Goal: Communication & Community: Answer question/provide support

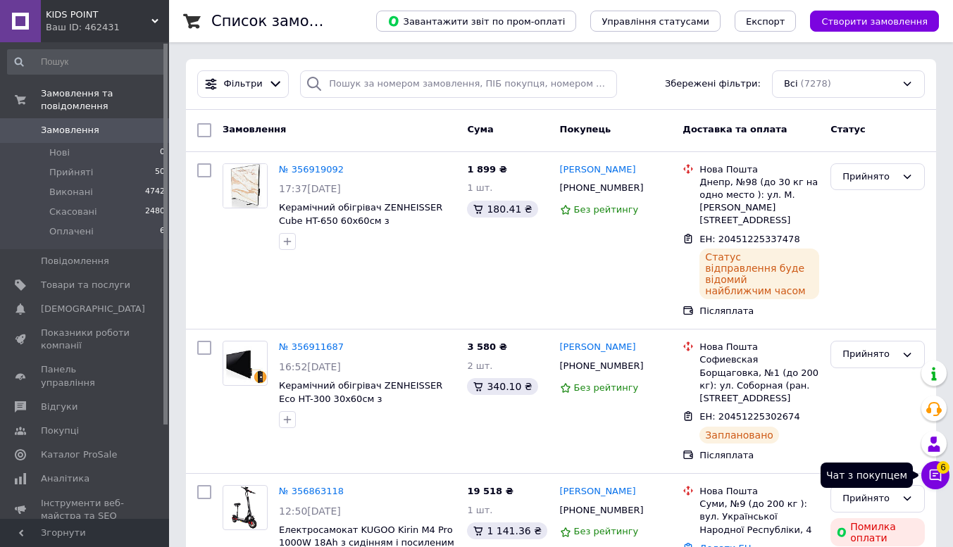
click at [932, 469] on icon at bounding box center [935, 475] width 14 height 14
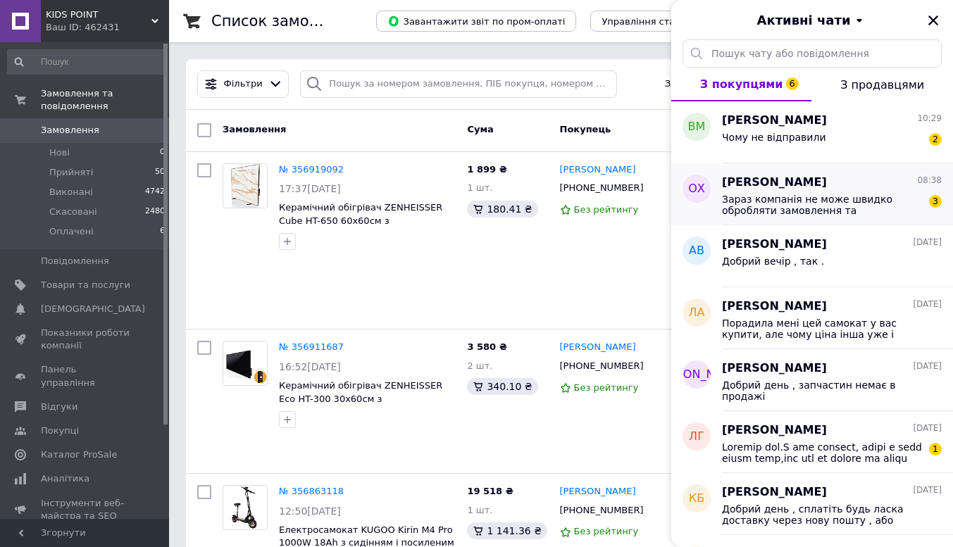
click at [853, 211] on span "Зараз компанія не може швидко обробляти замовлення та повідомлення, оскільки за…" at bounding box center [822, 205] width 200 height 23
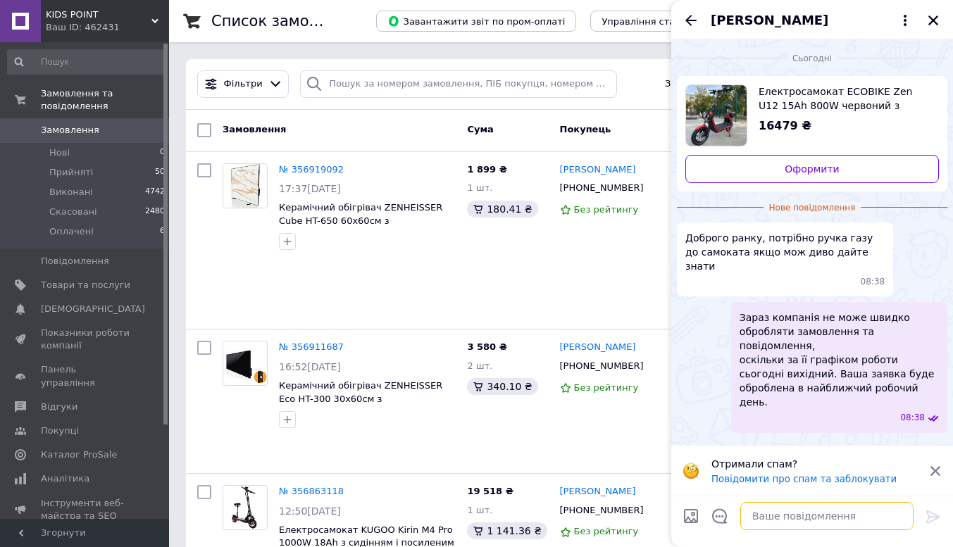
click at [781, 513] on textarea at bounding box center [826, 516] width 173 height 28
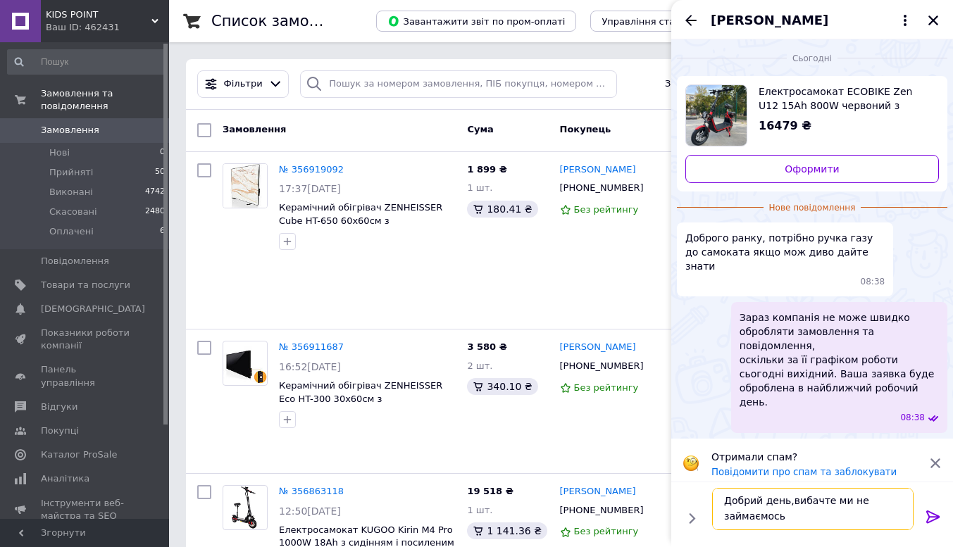
scroll to position [1, 0]
type textarea "Добрий день,вибачте ми не займаємось продажем комплектуючих"
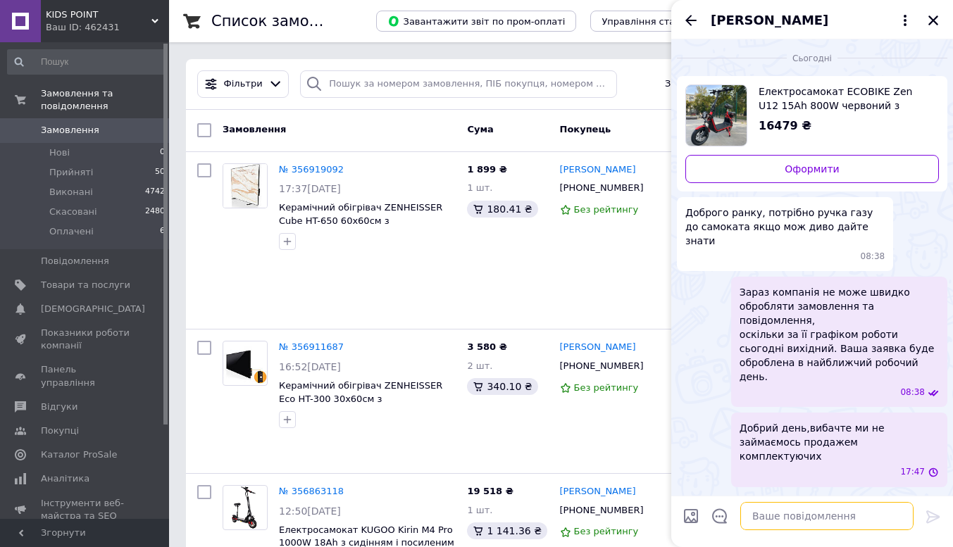
scroll to position [0, 0]
click at [685, 17] on icon "Назад" at bounding box center [690, 20] width 17 height 17
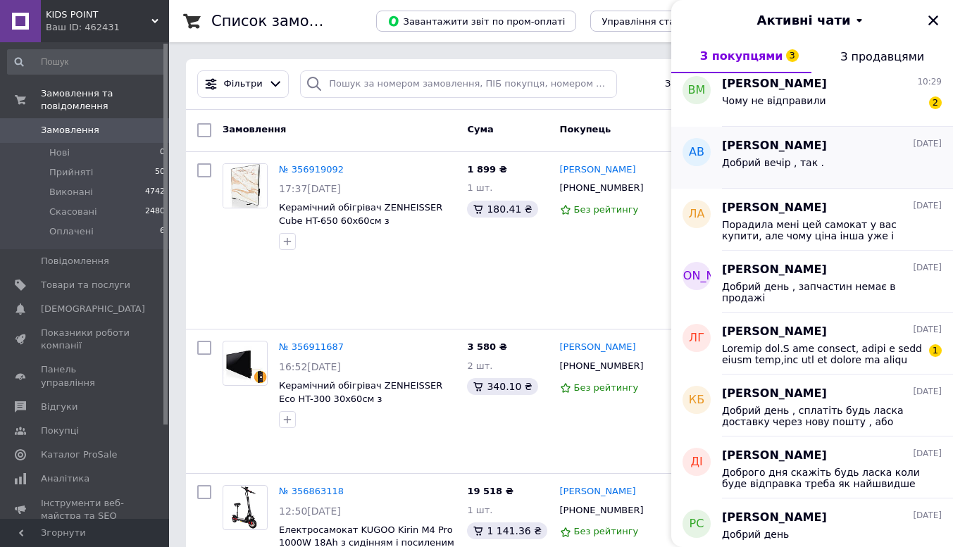
scroll to position [141, 0]
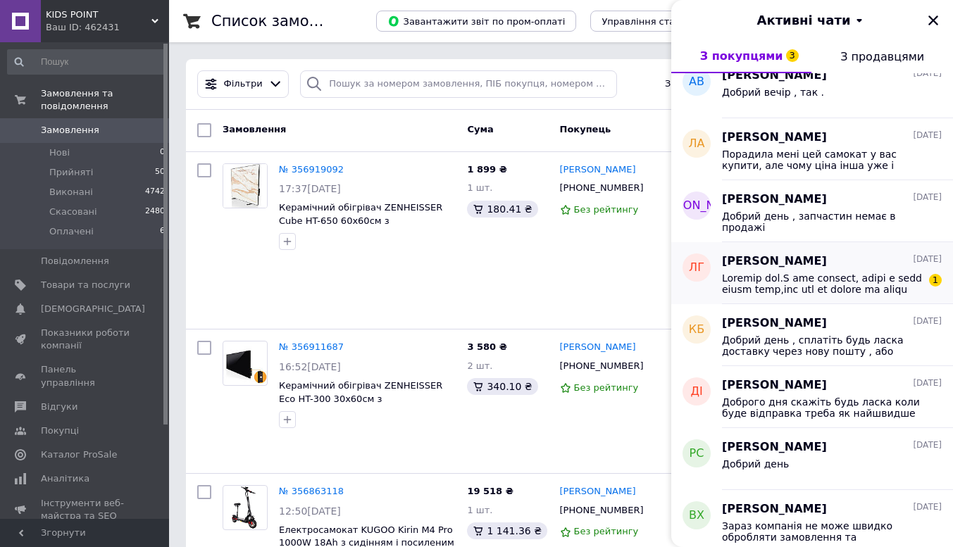
click at [830, 277] on span at bounding box center [822, 283] width 200 height 23
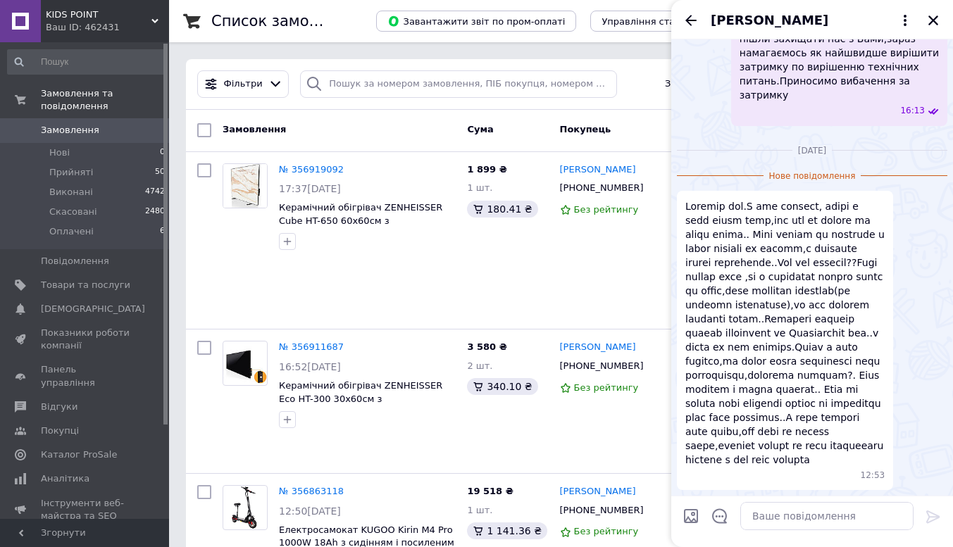
scroll to position [2362, 0]
click at [777, 515] on textarea at bounding box center [826, 516] width 173 height 28
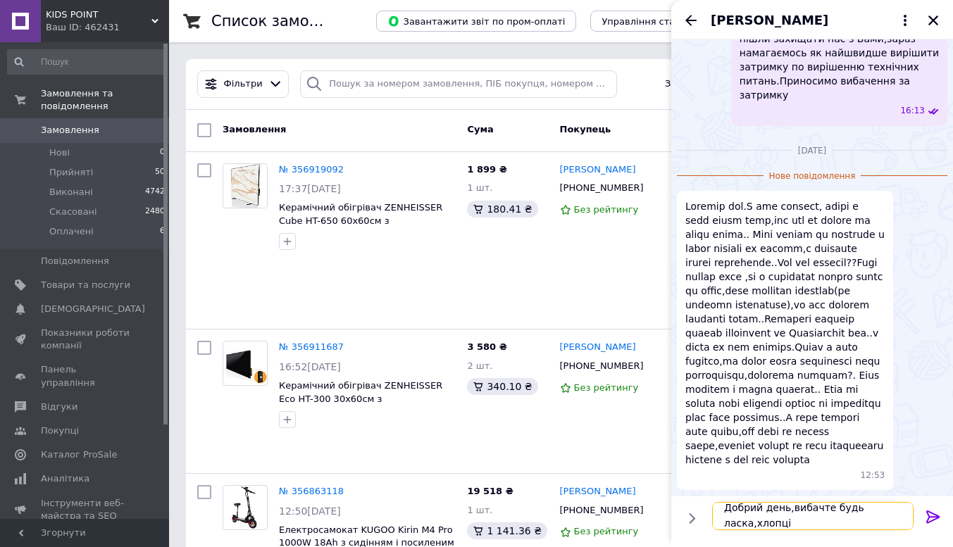
scroll to position [1, 0]
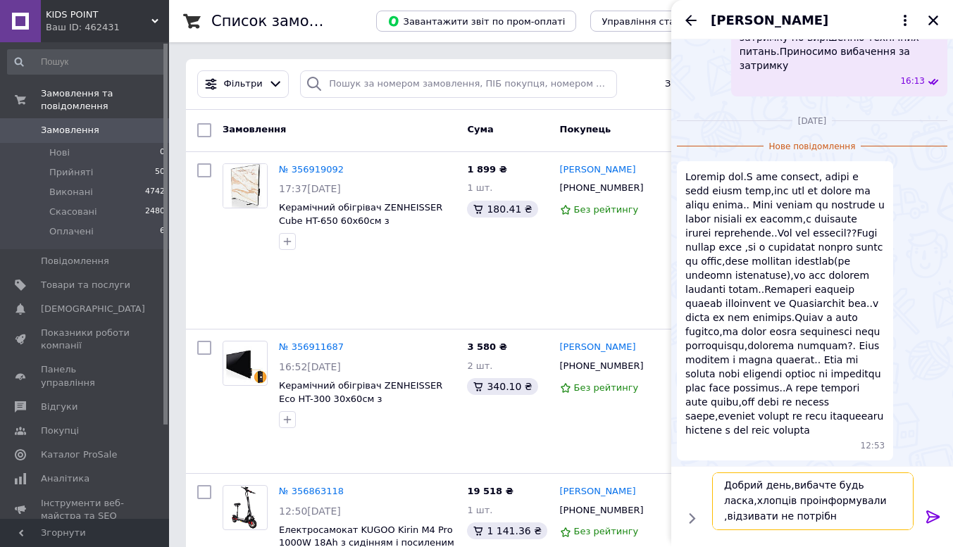
type textarea "Добрий день,вибачте будь ласка,хлопців проінформували ,відзивати не потрібно"
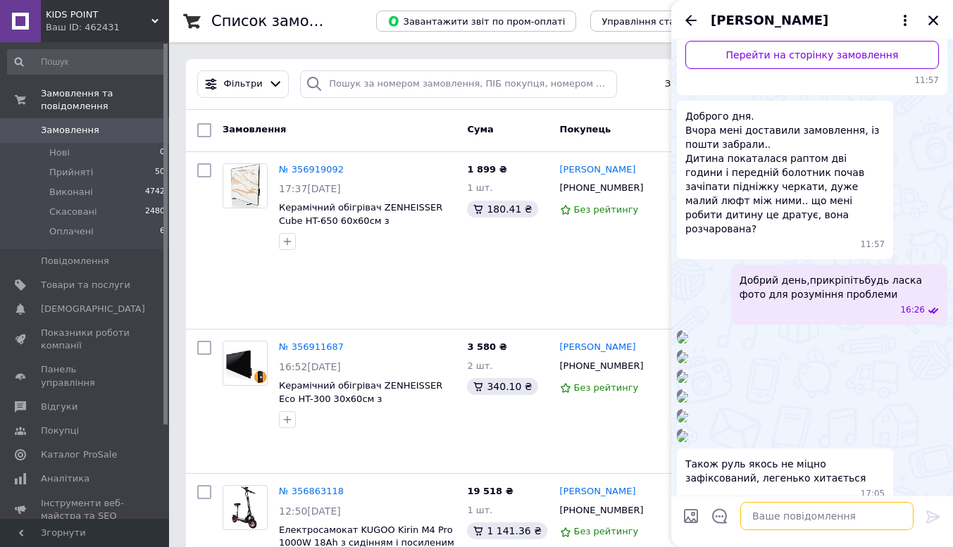
scroll to position [0, 0]
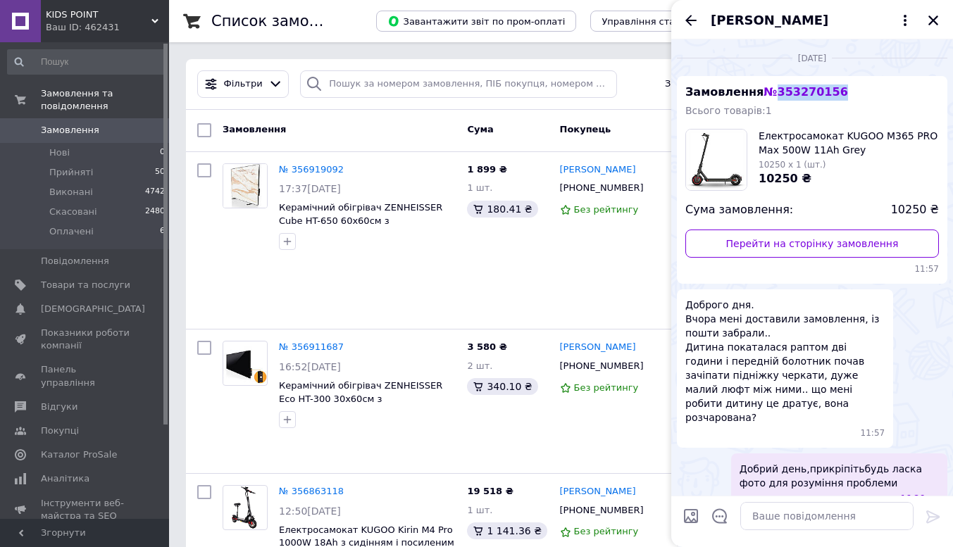
drag, startPoint x: 837, startPoint y: 85, endPoint x: 769, endPoint y: 91, distance: 68.5
click at [769, 91] on div "Замовлення № 353270156 Всього товарів: 1 Електросамокат KUGOO M365 PRO Max 500W…" at bounding box center [812, 180] width 270 height 208
copy span "353270156"
